Goal: Transaction & Acquisition: Book appointment/travel/reservation

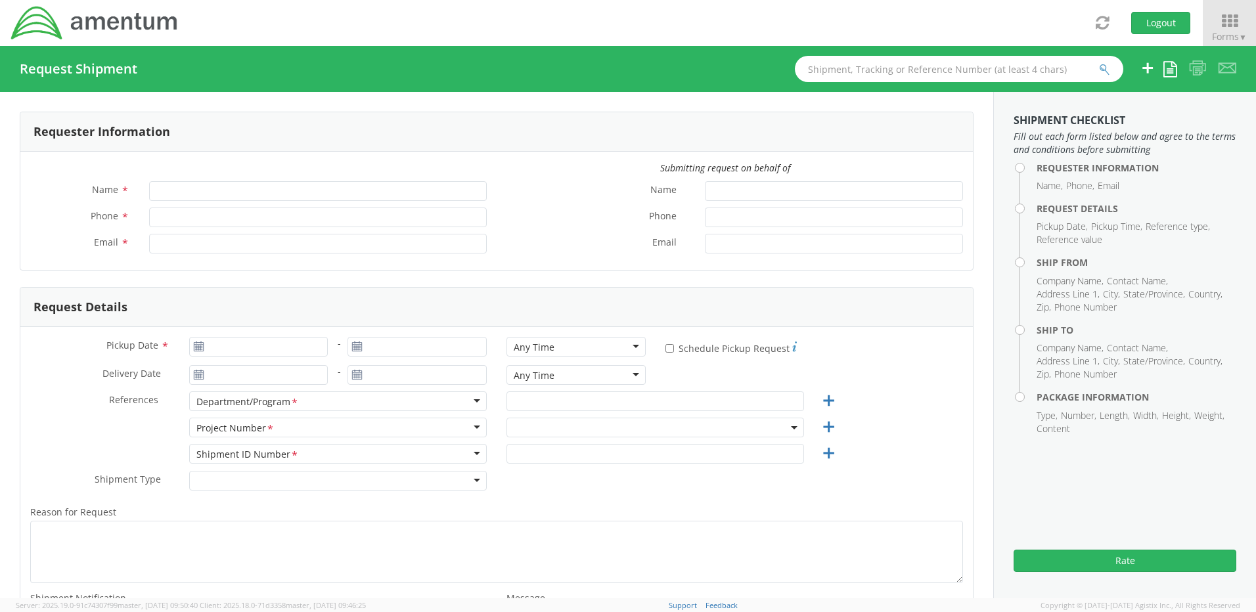
type input "[PERSON_NAME]"
type input "[PHONE_NUMBER]"
type input "[PERSON_NAME][EMAIL_ADDRESS][PERSON_NAME][DOMAIN_NAME]"
click at [238, 347] on input "Pickup Date *" at bounding box center [258, 347] width 139 height 20
type input "09/16/2025"
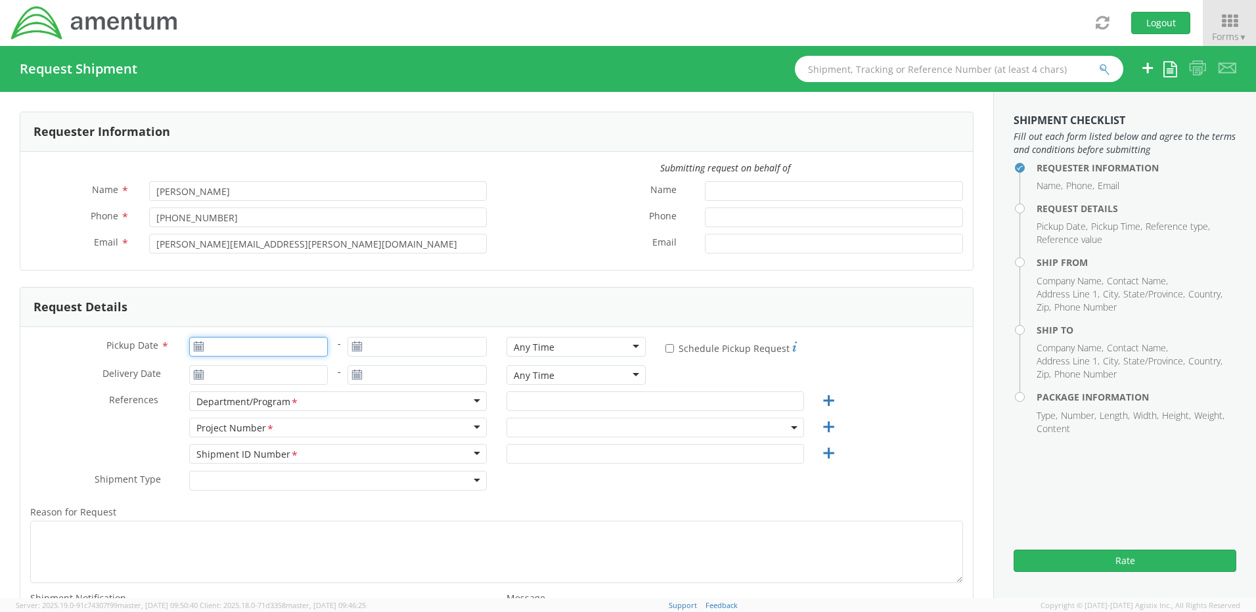
type input "09/16/2025"
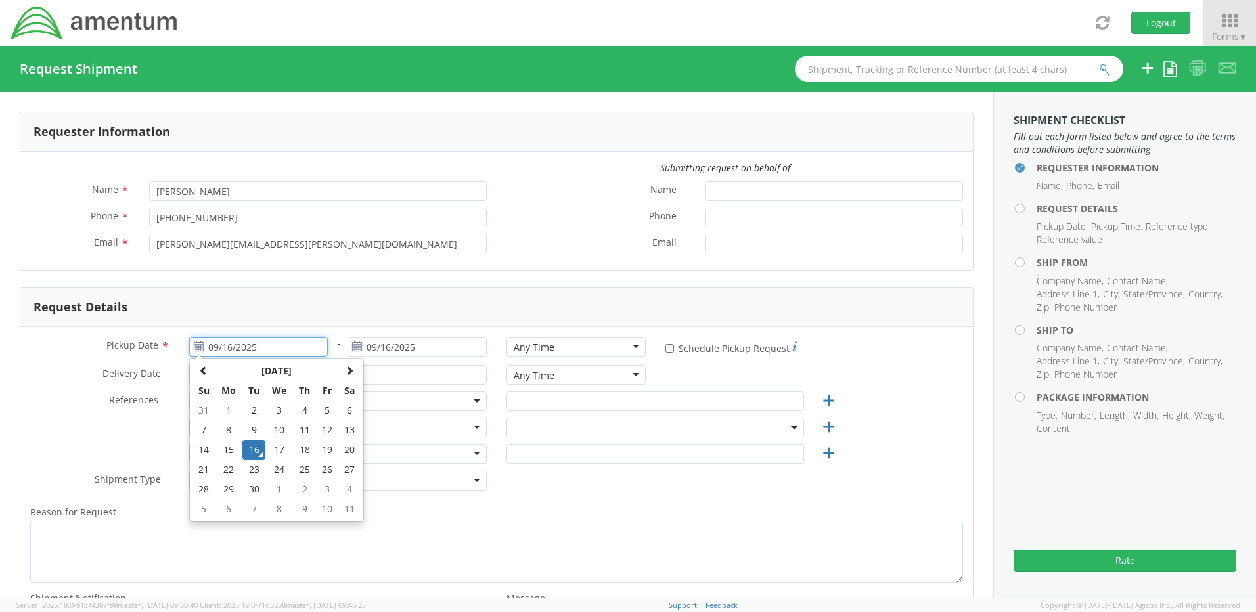
click at [251, 447] on td "16" at bounding box center [253, 450] width 23 height 20
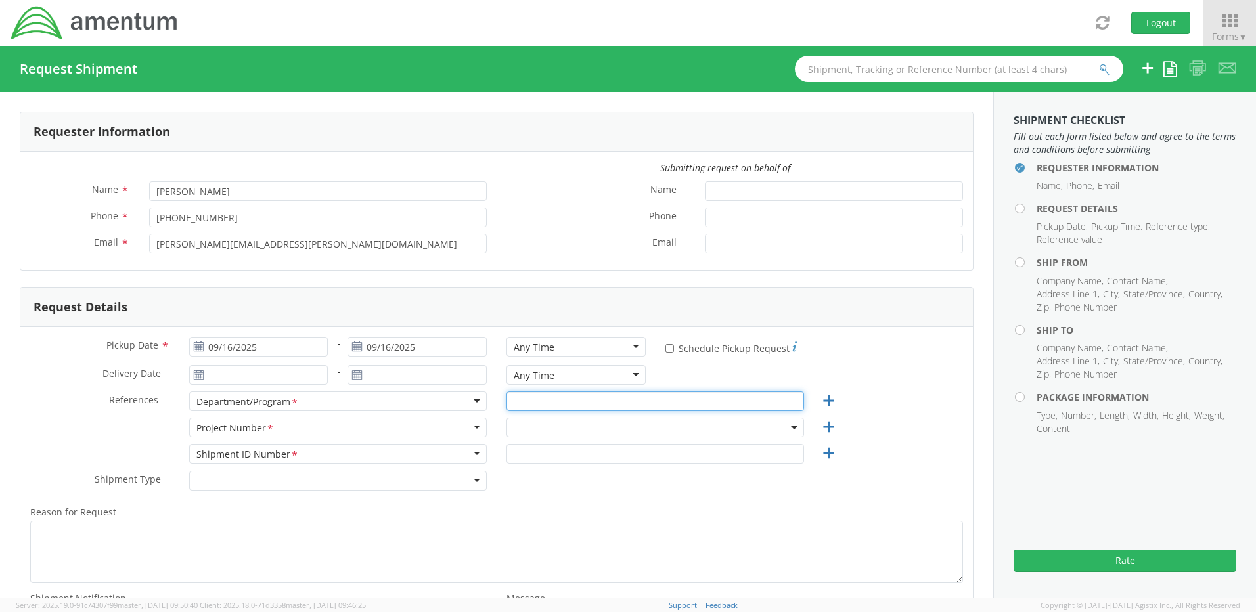
click at [517, 398] on input "text" at bounding box center [654, 401] width 297 height 20
type input "TACLS"
click at [521, 425] on span at bounding box center [654, 428] width 297 height 20
click at [523, 455] on input "search" at bounding box center [654, 449] width 288 height 20
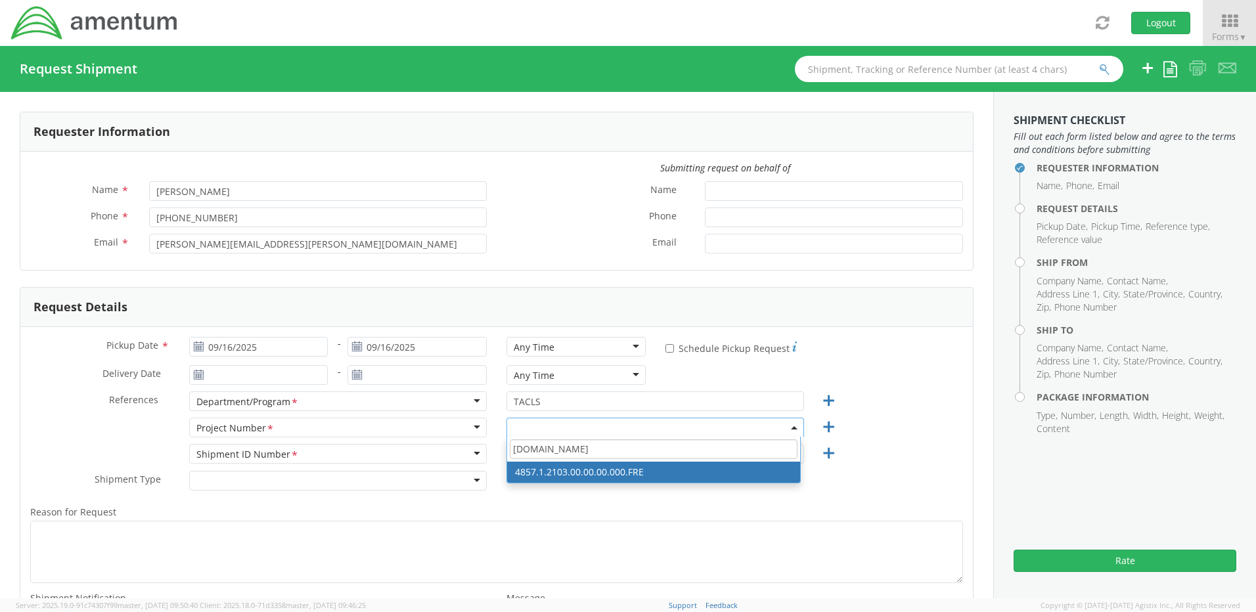
type input "[DOMAIN_NAME]"
select select "4857.1.2103.00.00.00.000.FRE"
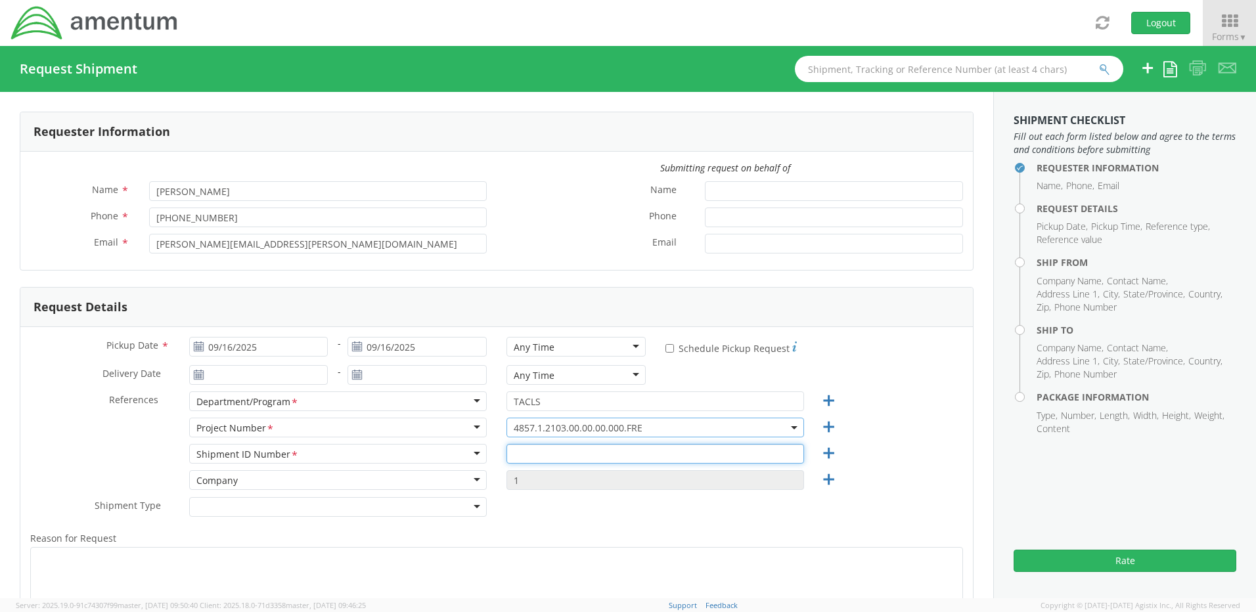
click at [518, 450] on input "text" at bounding box center [654, 454] width 297 height 20
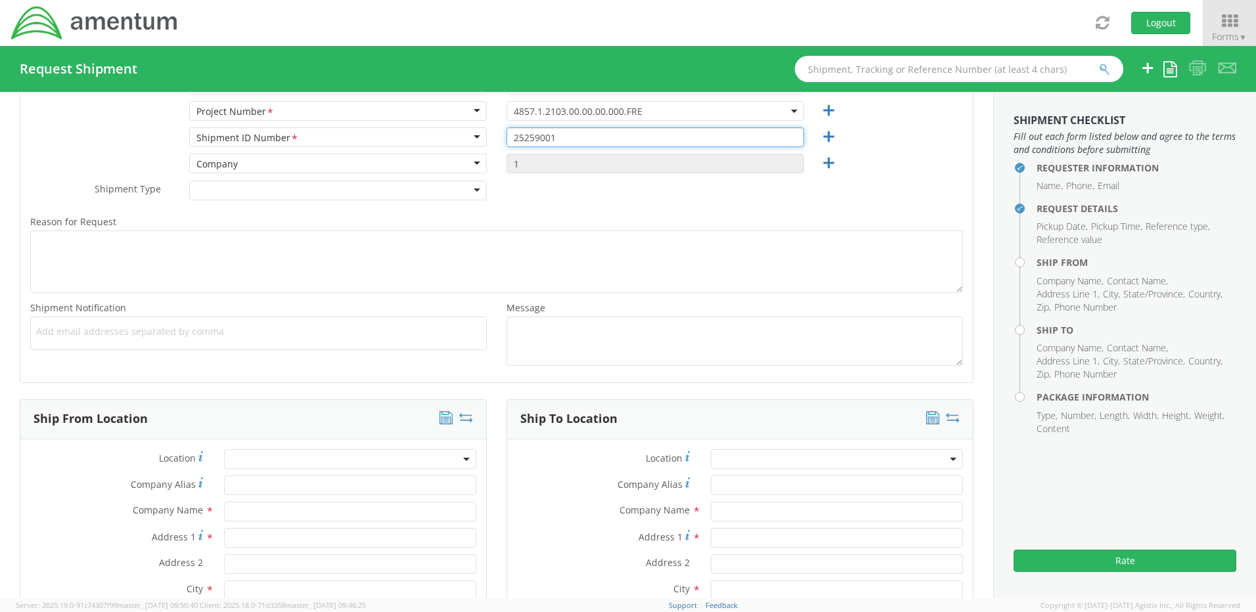
scroll to position [394, 0]
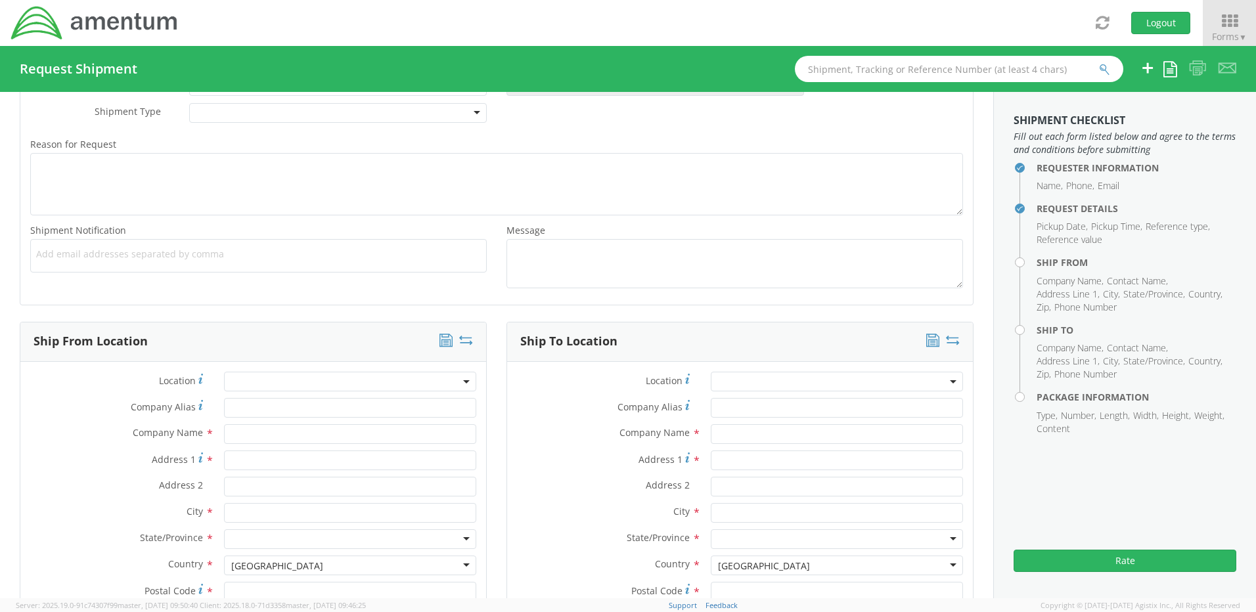
type input "25259001"
click at [237, 381] on span at bounding box center [350, 382] width 252 height 20
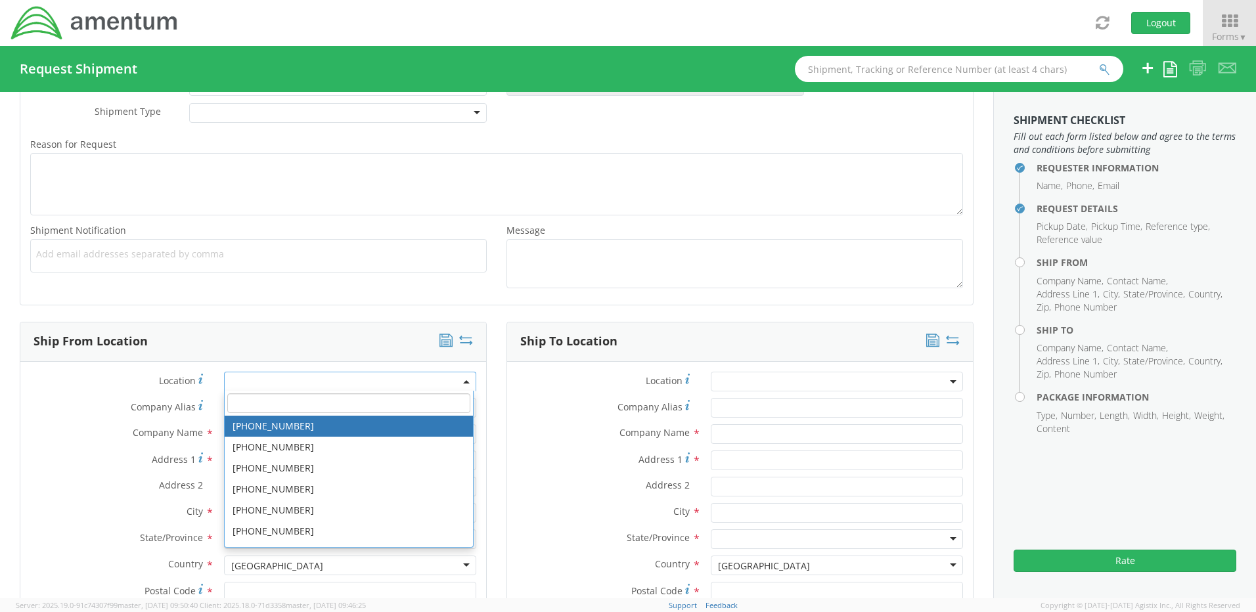
click at [239, 402] on input "search" at bounding box center [348, 403] width 242 height 20
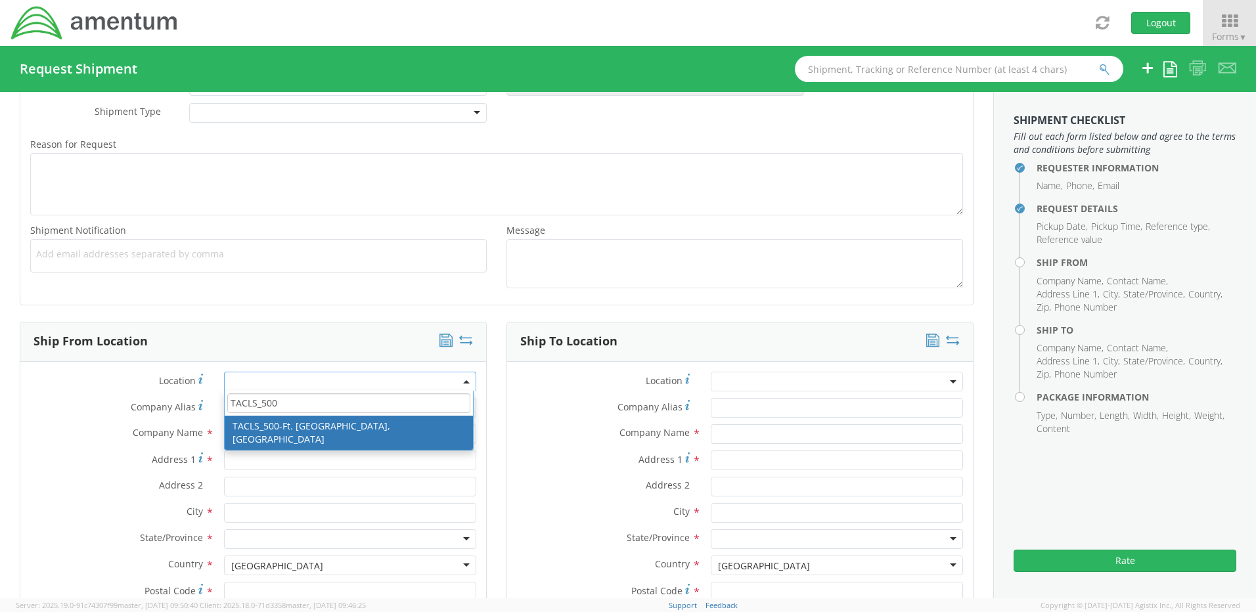
type input "TACLS_500"
type input "Amentum Services, Inc."
type input "Bldg. 30101 Cairns AAF"
type input "[PERSON_NAME][GEOGRAPHIC_DATA]"
type input "Fort [PERSON_NAME]"
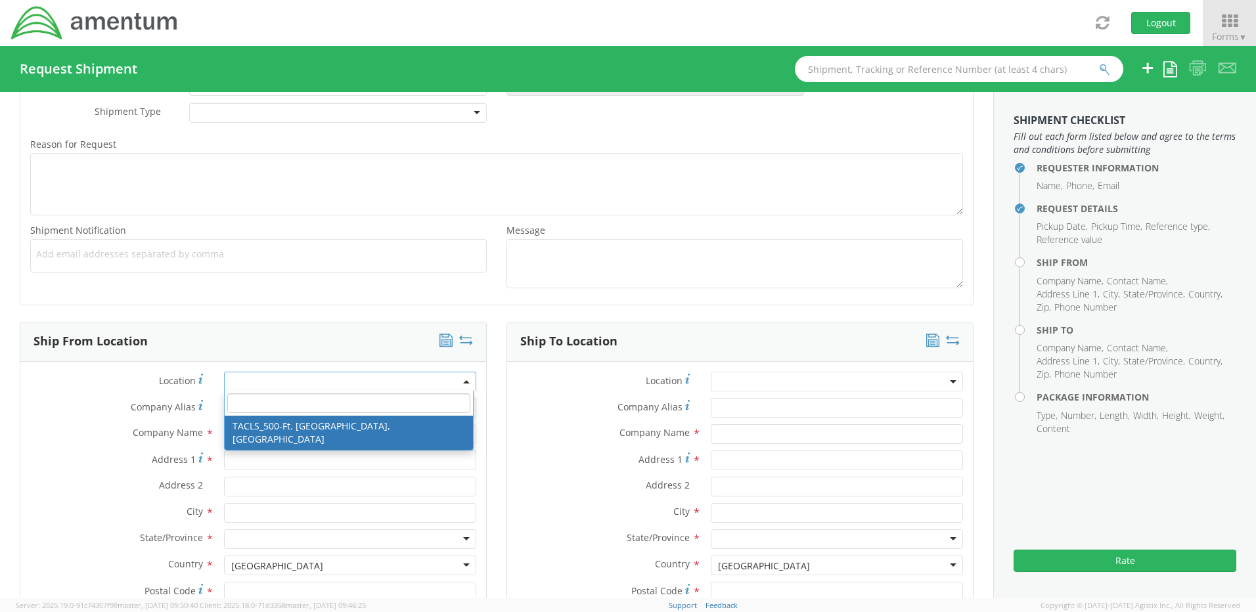
type input "36362"
select select "42684"
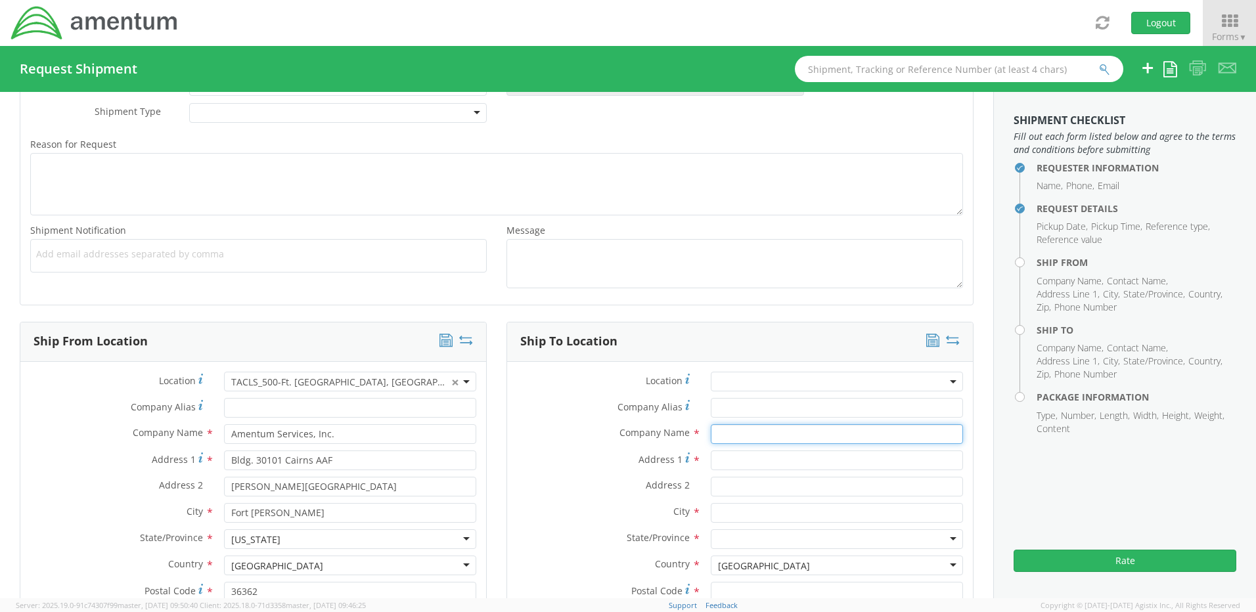
click at [724, 435] on input "text" at bounding box center [837, 434] width 252 height 20
type input "AVIATION LABORATORIES"
type input "Amentum Services, Inc."
type input "[PERSON_NAME]"
type input "3347963674"
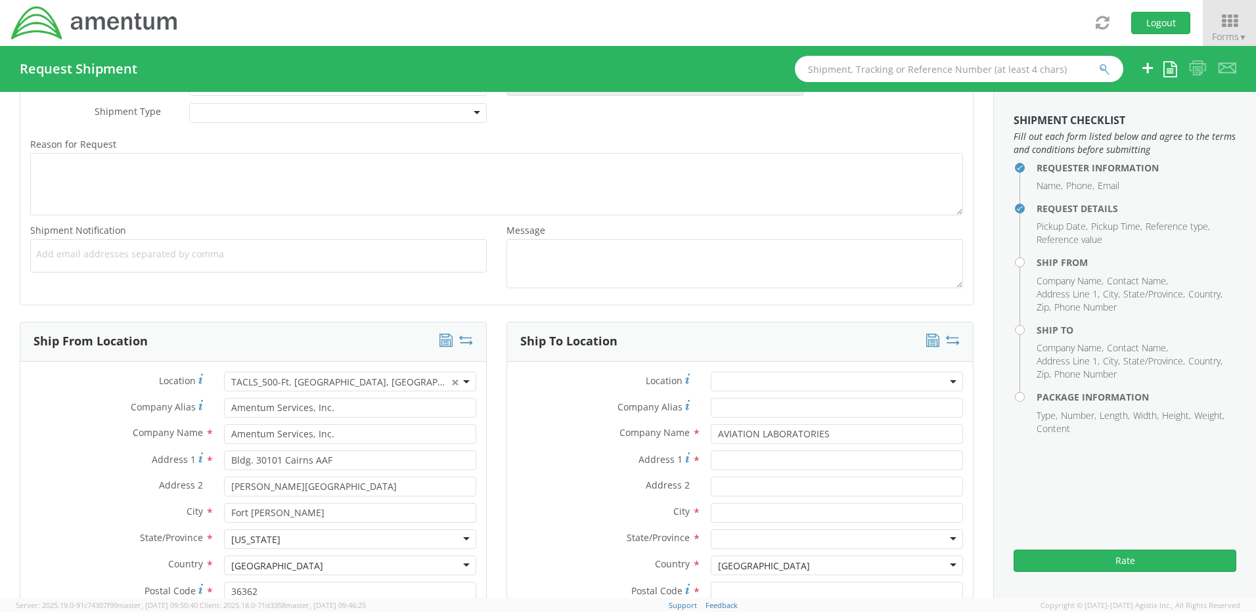
type input "[PERSON_NAME][EMAIL_ADDRESS][PERSON_NAME][DOMAIN_NAME]"
type input "RECEIVING"
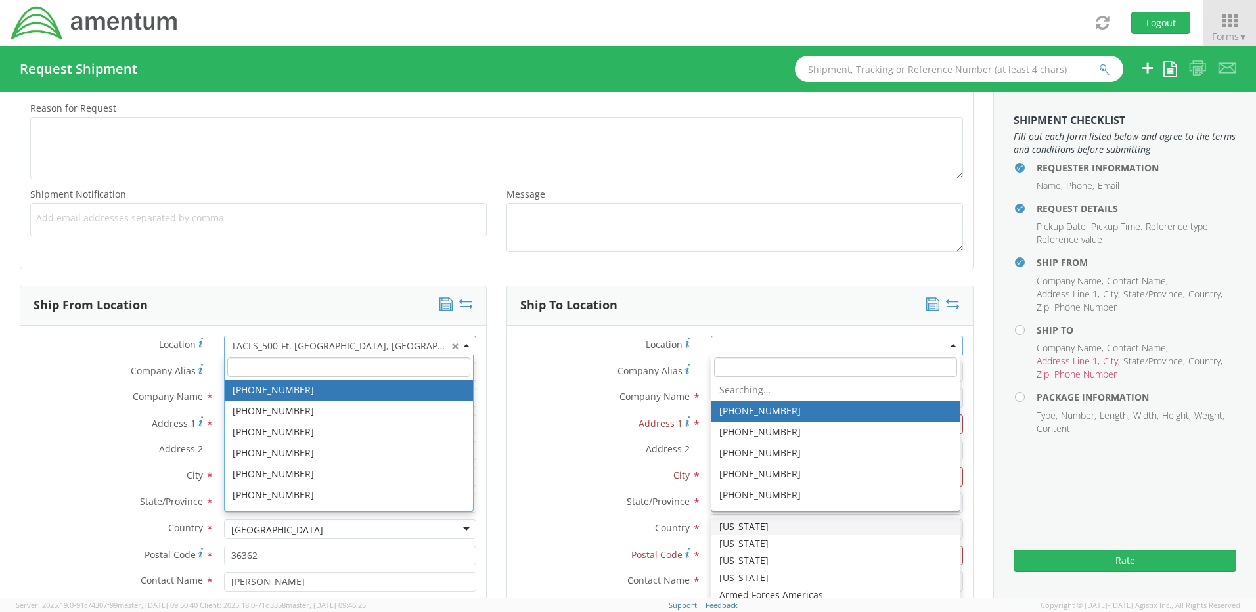
scroll to position [430, 0]
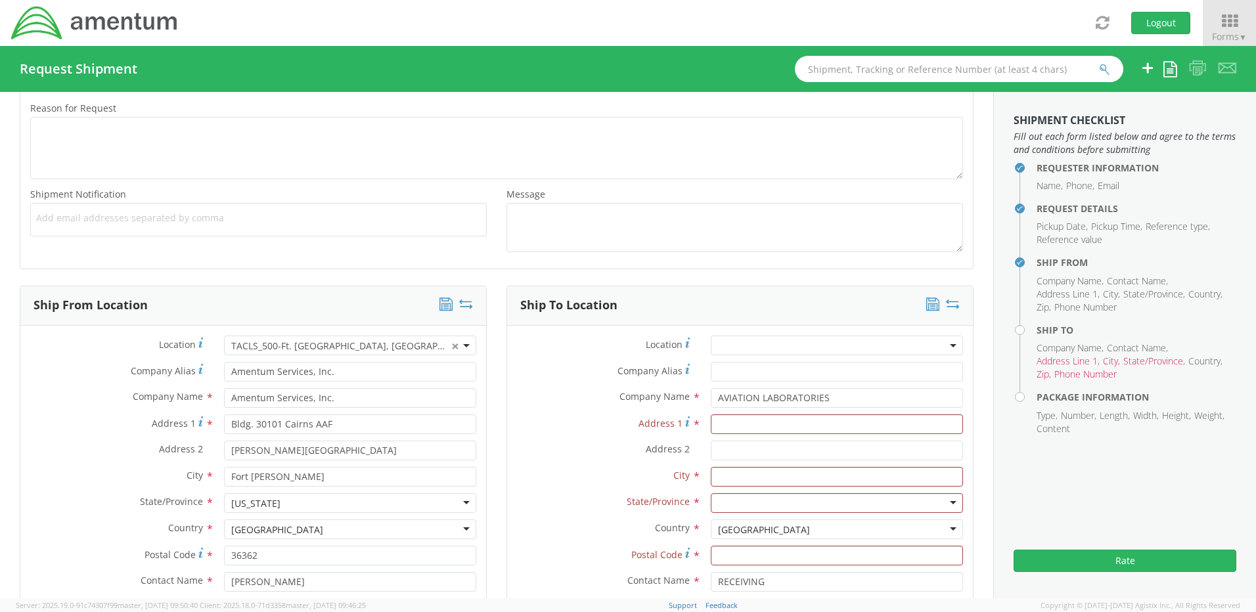
click at [575, 380] on div "Company Alias *" at bounding box center [740, 372] width 466 height 20
click at [716, 426] on input "Address 1 *" at bounding box center [837, 424] width 252 height 20
type input "[STREET_ADDRESS][PERSON_NAME]"
type input "Aviation Laboratories"
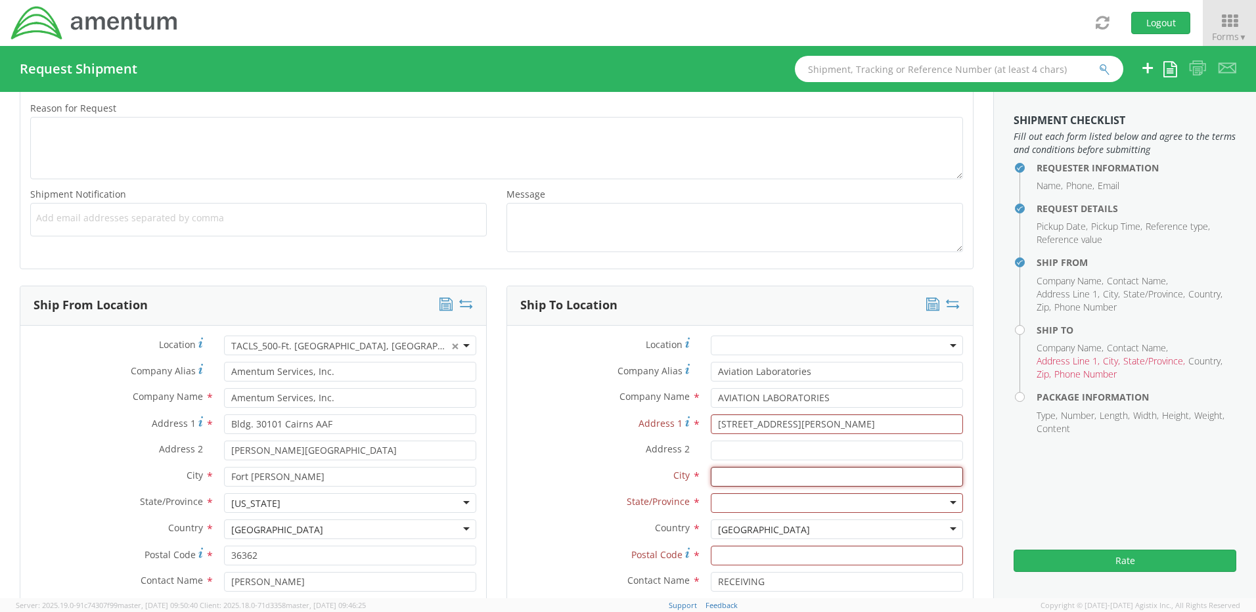
type input "Kenner"
type input "70062"
type input "5044696886"
type input "Aviation Laboratories"
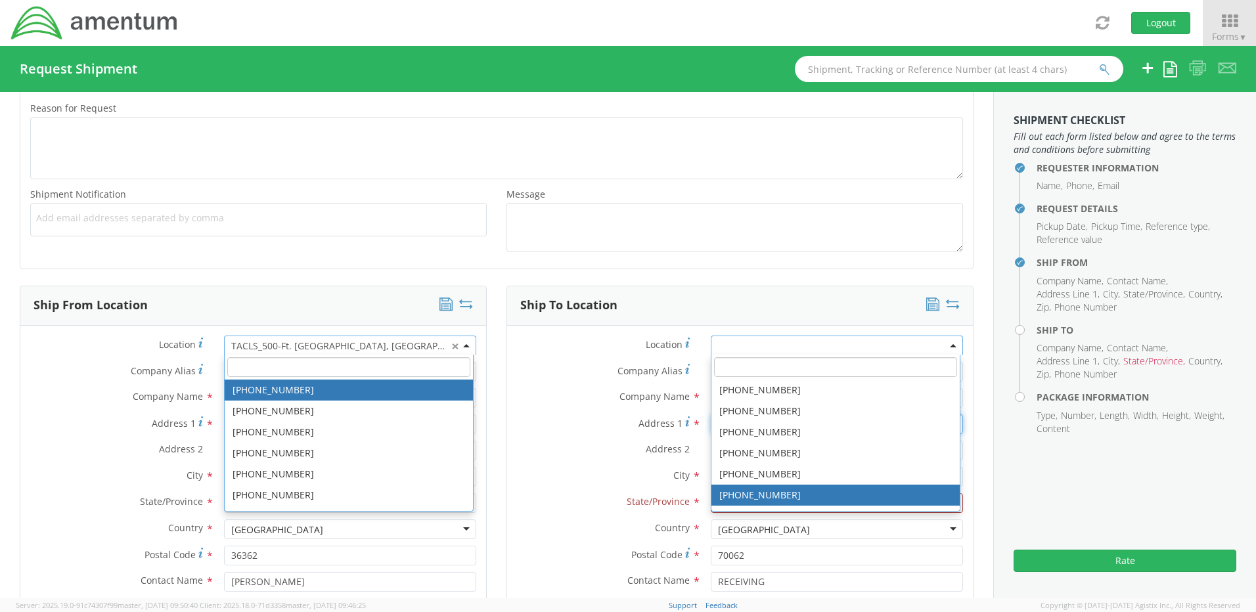
scroll to position [0, 0]
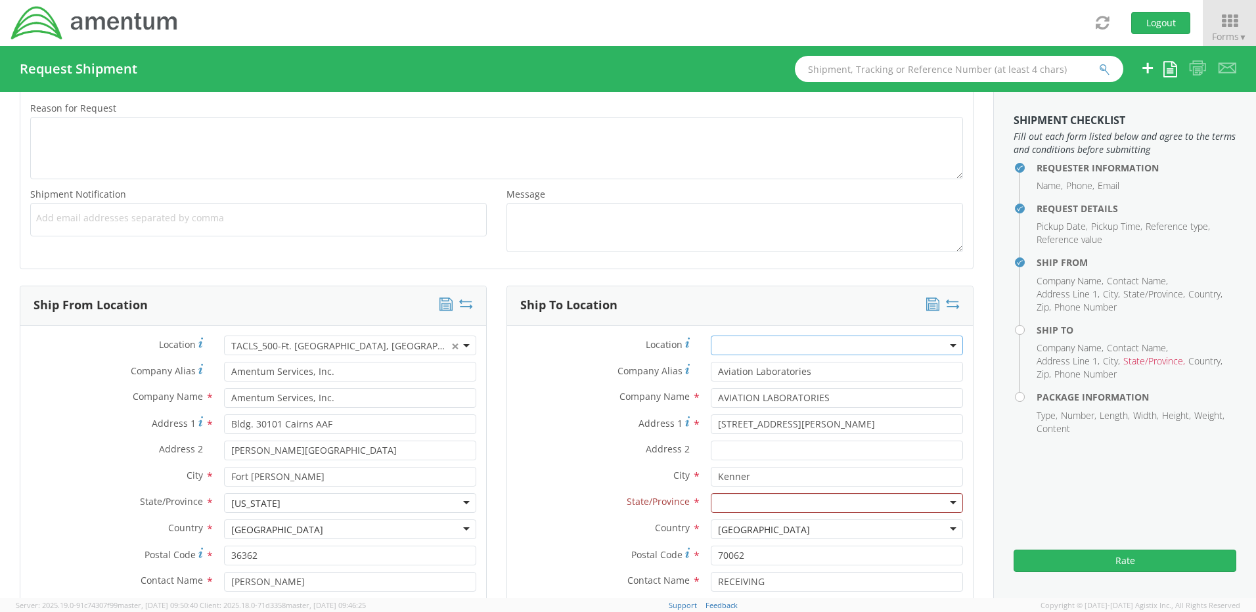
click at [971, 406] on div "Ship To Location Location * Company Alias * Aviation Laboratories Company Name …" at bounding box center [739, 507] width 487 height 443
click at [943, 501] on div at bounding box center [837, 503] width 252 height 20
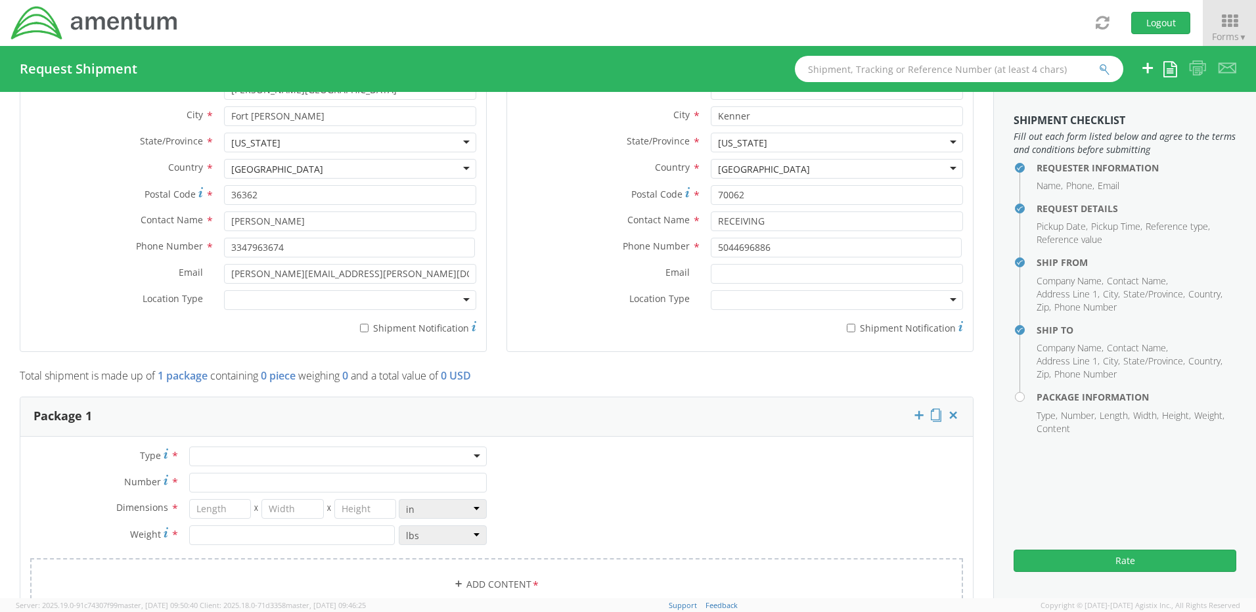
scroll to position [890, 0]
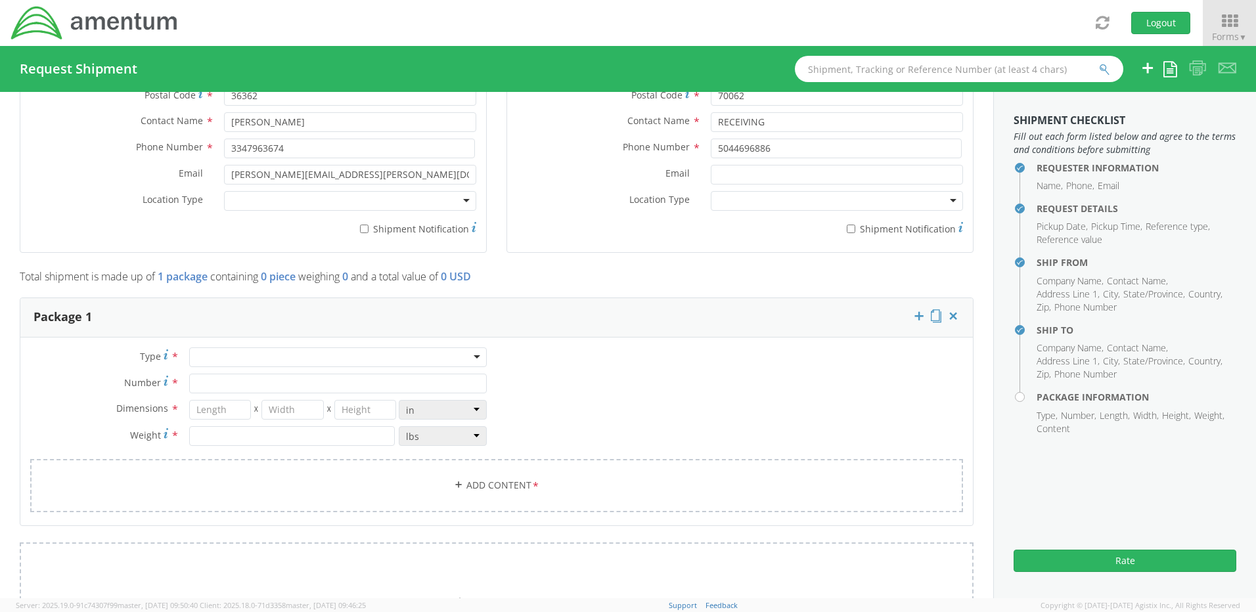
click at [472, 359] on div at bounding box center [337, 357] width 297 height 20
click at [202, 382] on input "Number *" at bounding box center [337, 384] width 297 height 20
type input "1"
click at [206, 408] on input "number" at bounding box center [220, 410] width 62 height 20
type input "8"
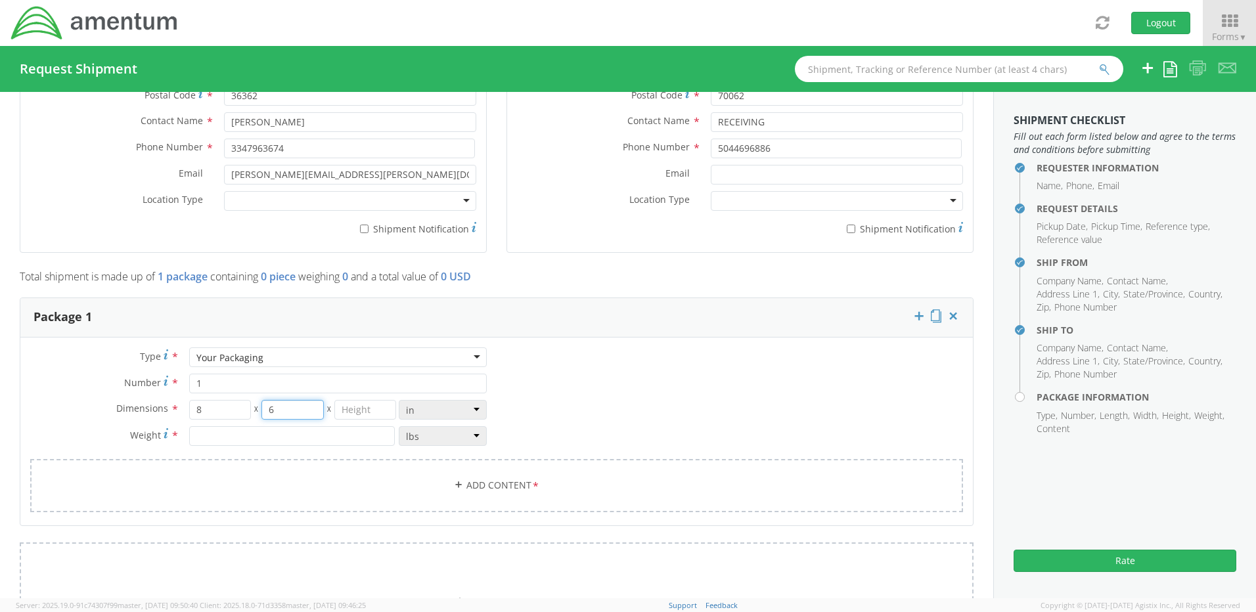
type input "6"
type input "5"
click at [216, 441] on input "number" at bounding box center [292, 436] width 206 height 20
type input "1"
click at [486, 480] on link "Add Content *" at bounding box center [496, 485] width 932 height 53
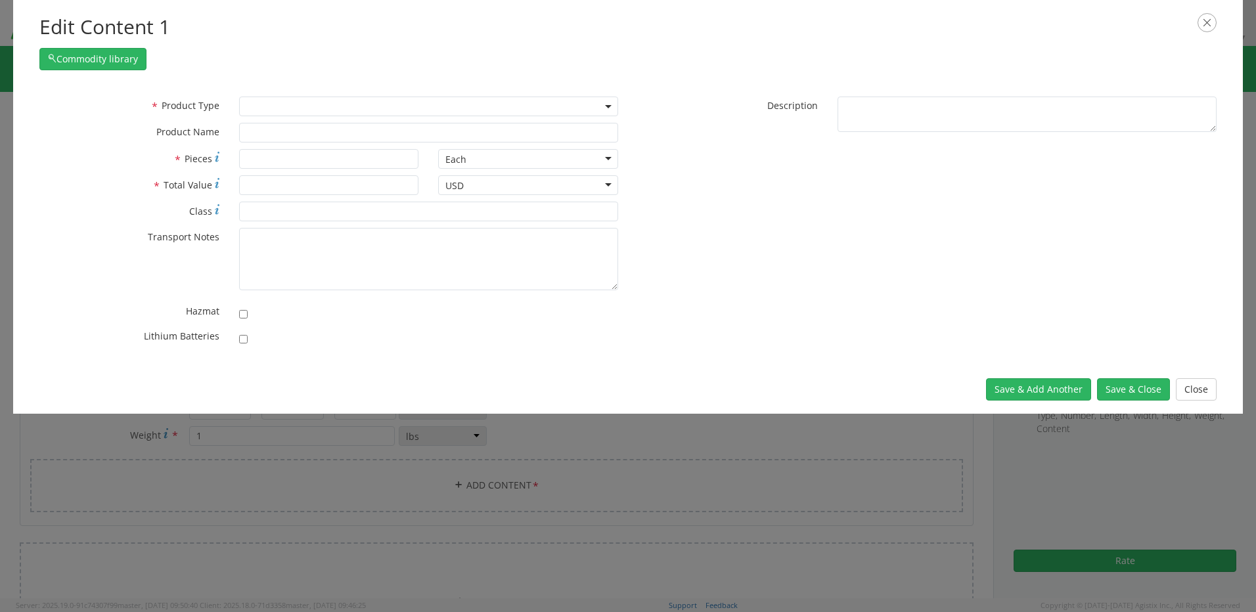
click at [605, 107] on b at bounding box center [608, 106] width 7 height 3
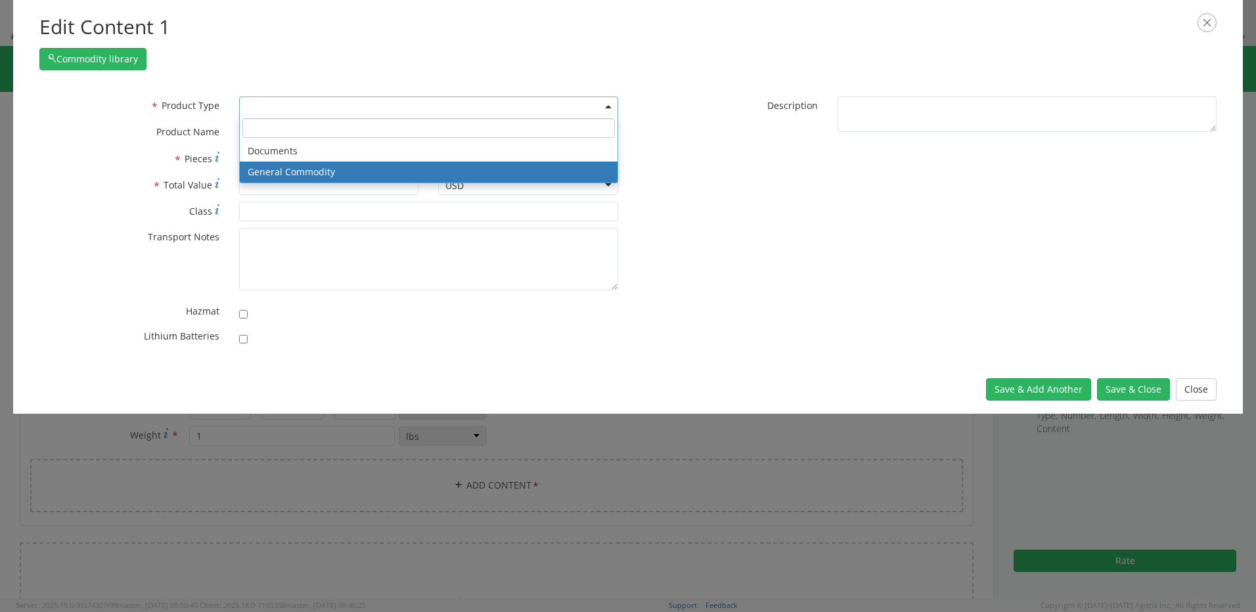
select select "COMMODITY"
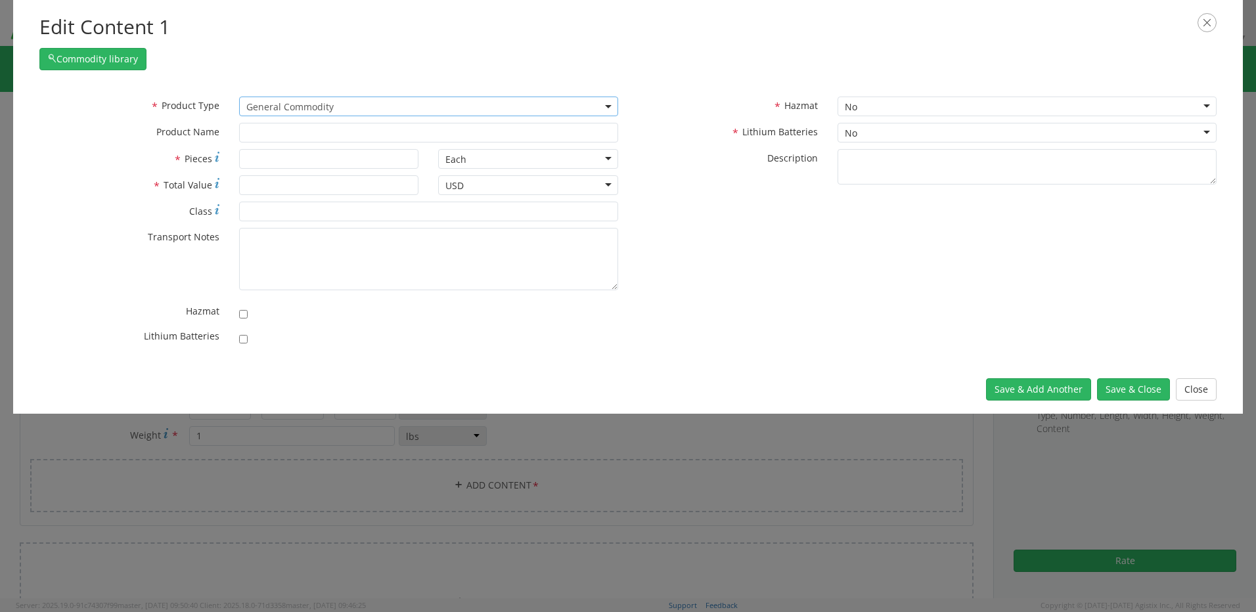
type input "General Commodity"
click at [279, 156] on input "* Pieces" at bounding box center [329, 159] width 180 height 20
type input "1"
click at [266, 183] on input "* Total Value" at bounding box center [329, 185] width 180 height 20
type input "1.00"
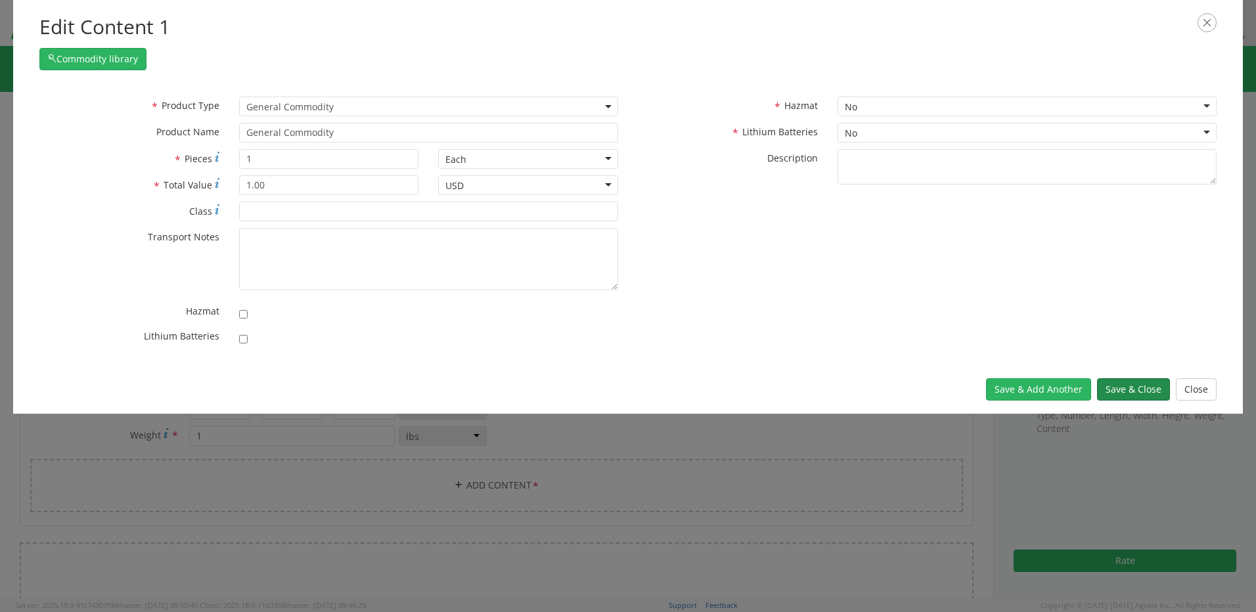
click at [1129, 391] on button "Save & Close" at bounding box center [1133, 389] width 73 height 22
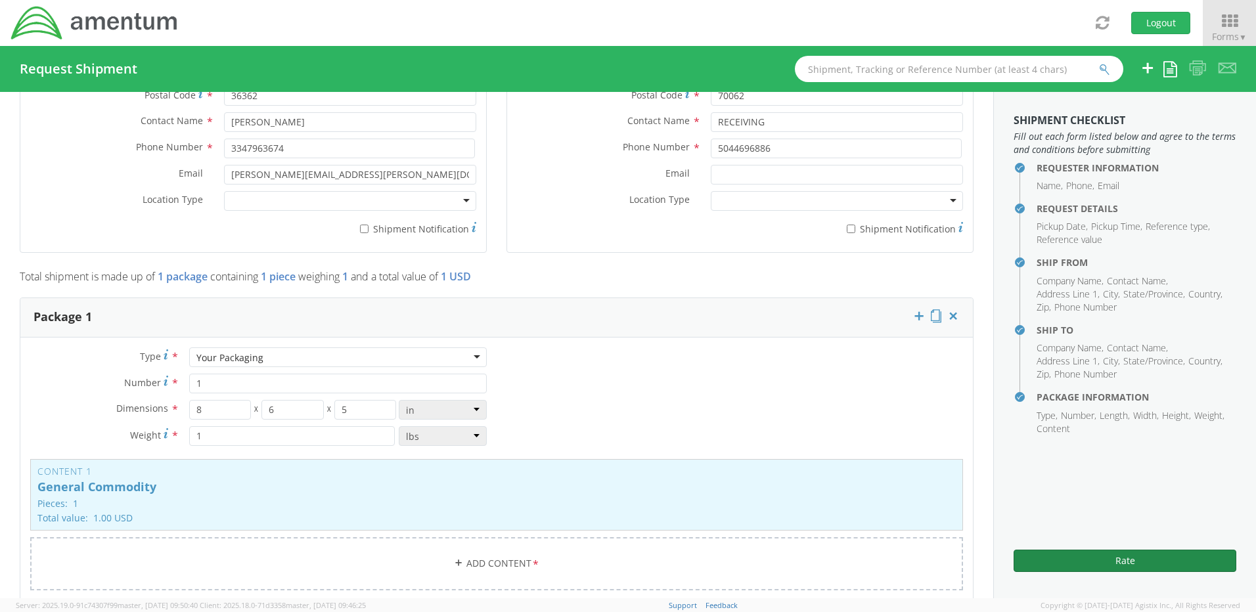
click at [1122, 561] on button "Rate" at bounding box center [1124, 561] width 223 height 22
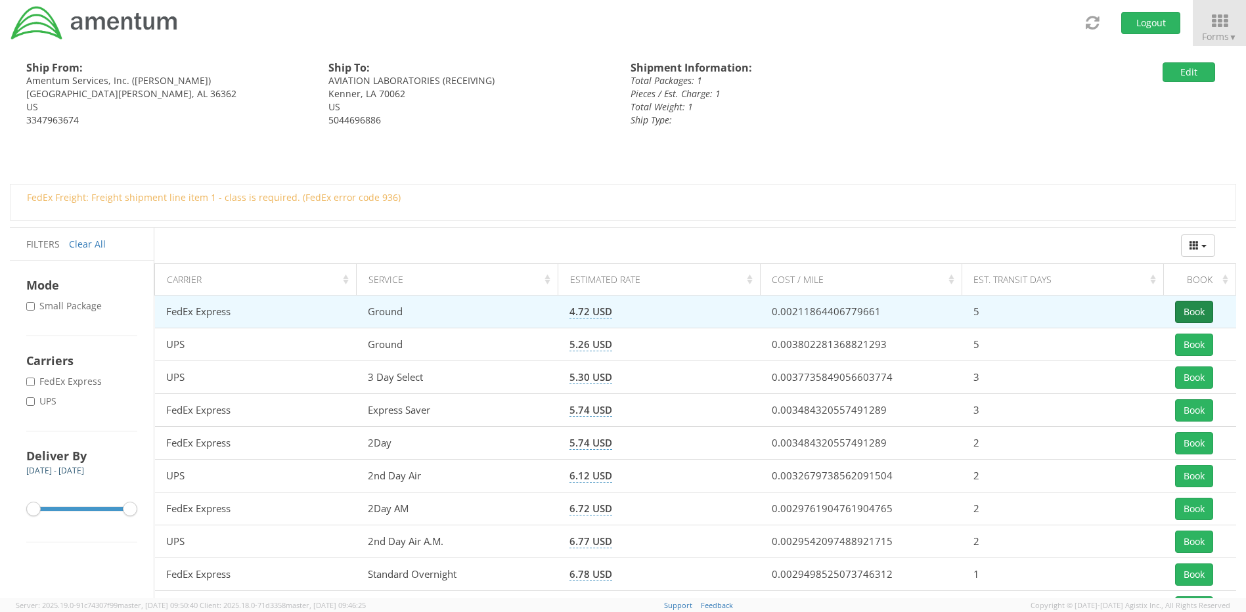
click at [1194, 313] on button "Book" at bounding box center [1194, 312] width 38 height 22
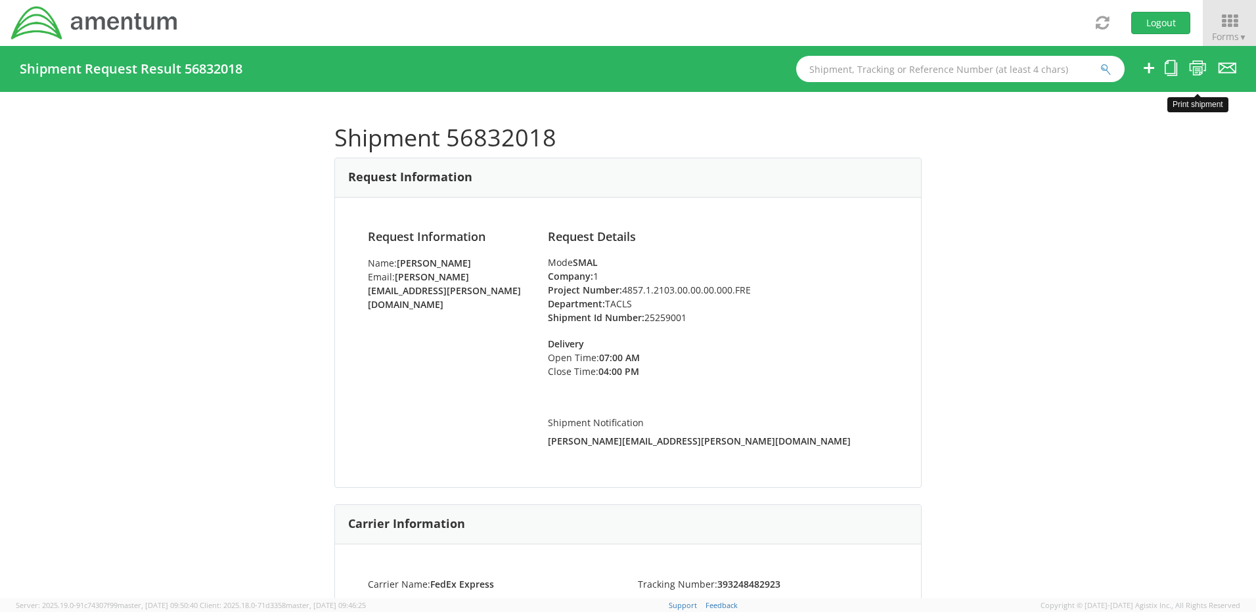
click at [1193, 68] on icon at bounding box center [1198, 68] width 18 height 16
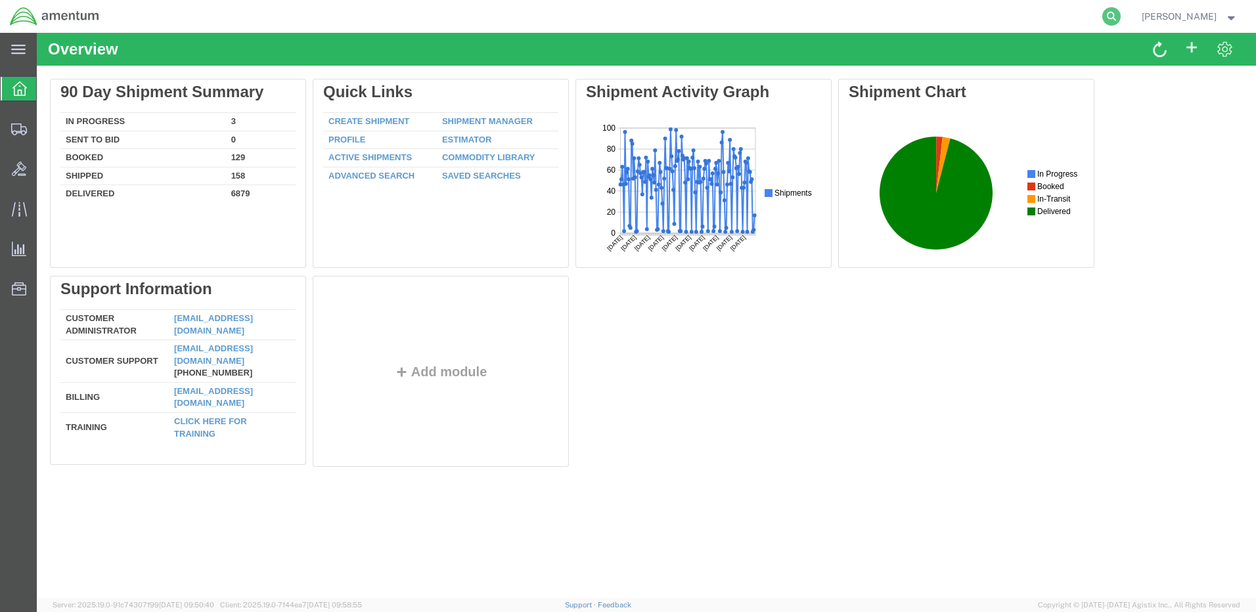
click at [1120, 18] on icon at bounding box center [1111, 16] width 18 height 18
paste input "56832018"
type input "56832018"
click at [1120, 14] on icon at bounding box center [1111, 16] width 18 height 18
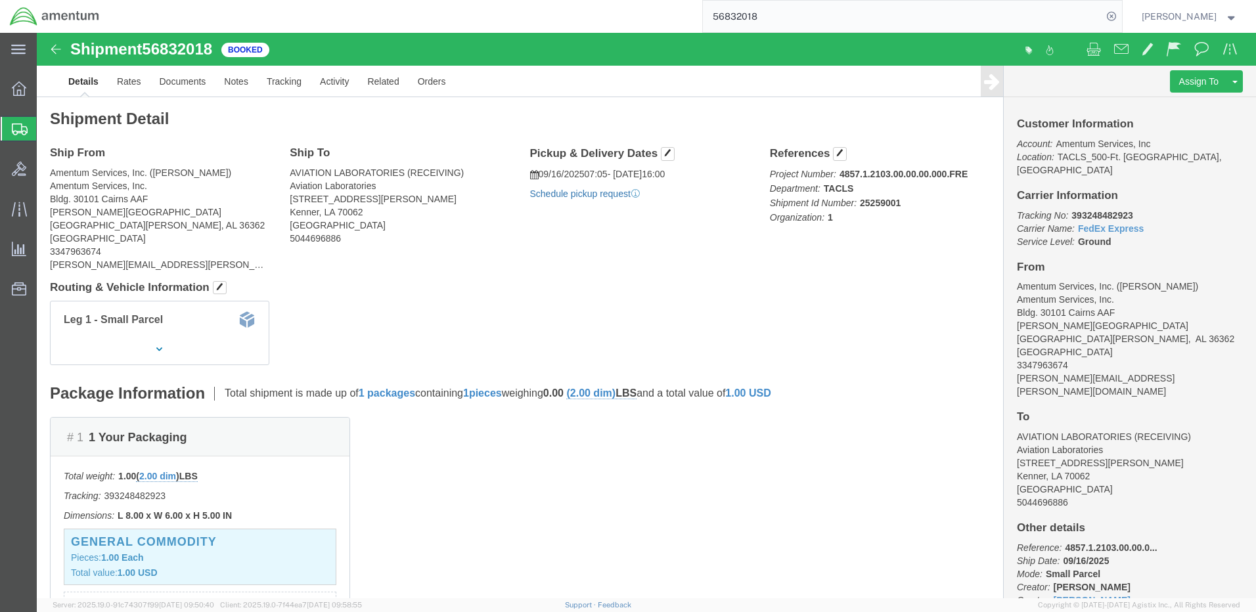
click link "Schedule pickup request"
